Goal: Task Accomplishment & Management: Complete application form

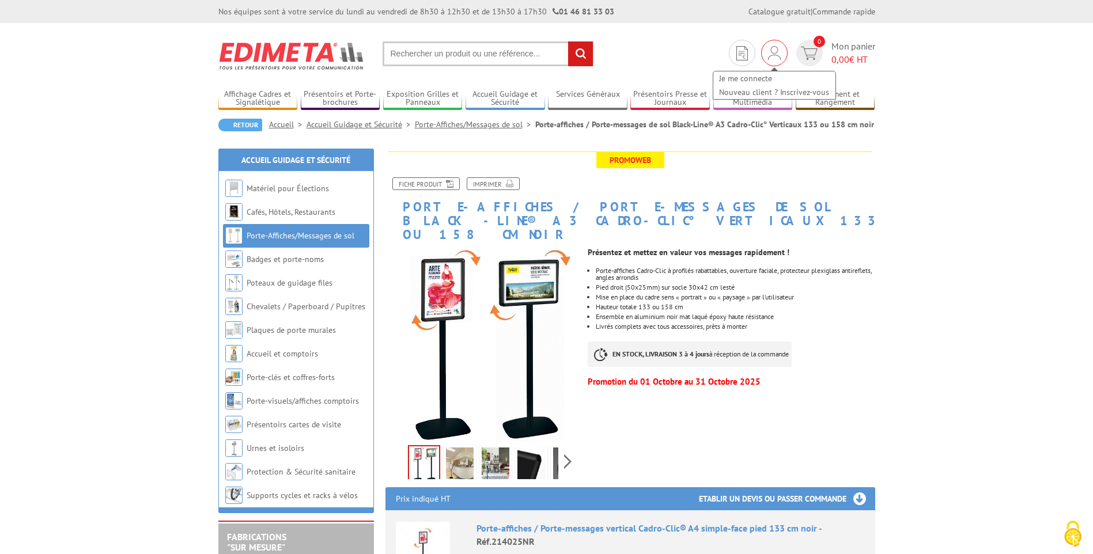
click at [771, 55] on img at bounding box center [774, 53] width 13 height 14
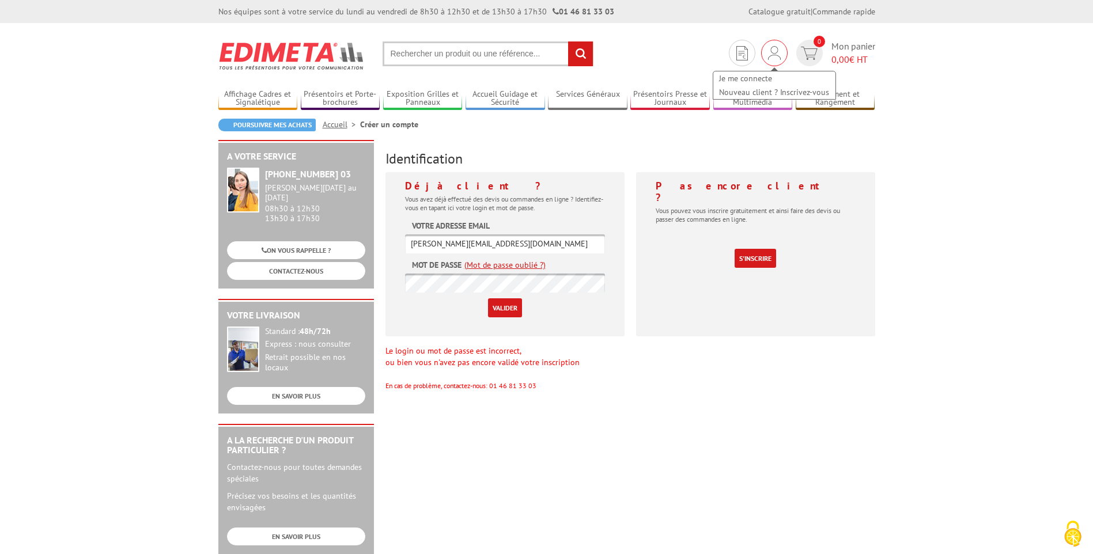
click at [771, 51] on img at bounding box center [774, 53] width 13 height 14
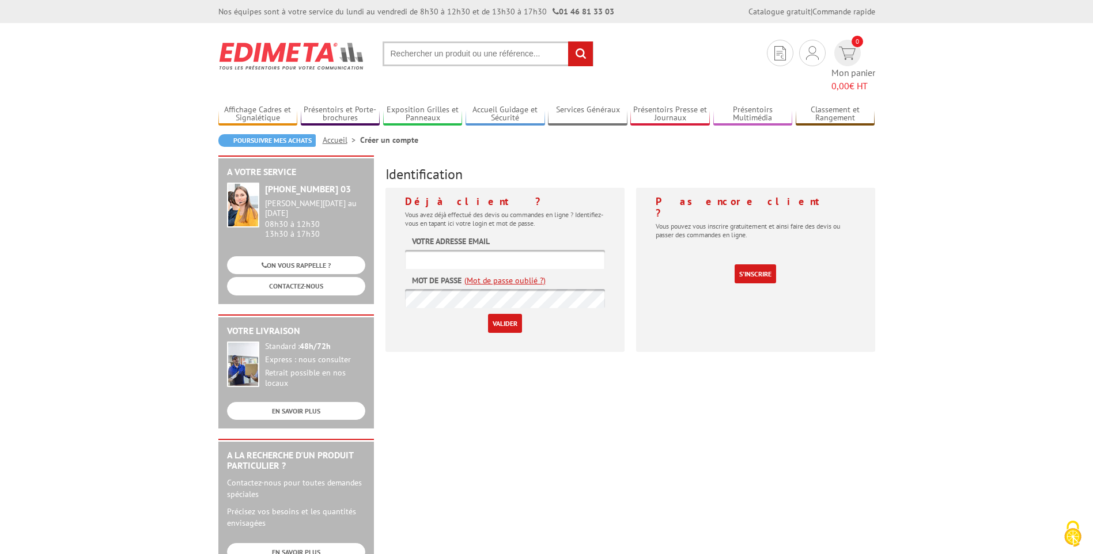
click at [502, 250] on input "text" at bounding box center [505, 259] width 200 height 19
type input "[PERSON_NAME][EMAIL_ADDRESS][DOMAIN_NAME]"
click at [507, 314] on input "Valider" at bounding box center [505, 323] width 34 height 19
